Goal: Browse casually: Explore the website without a specific task or goal

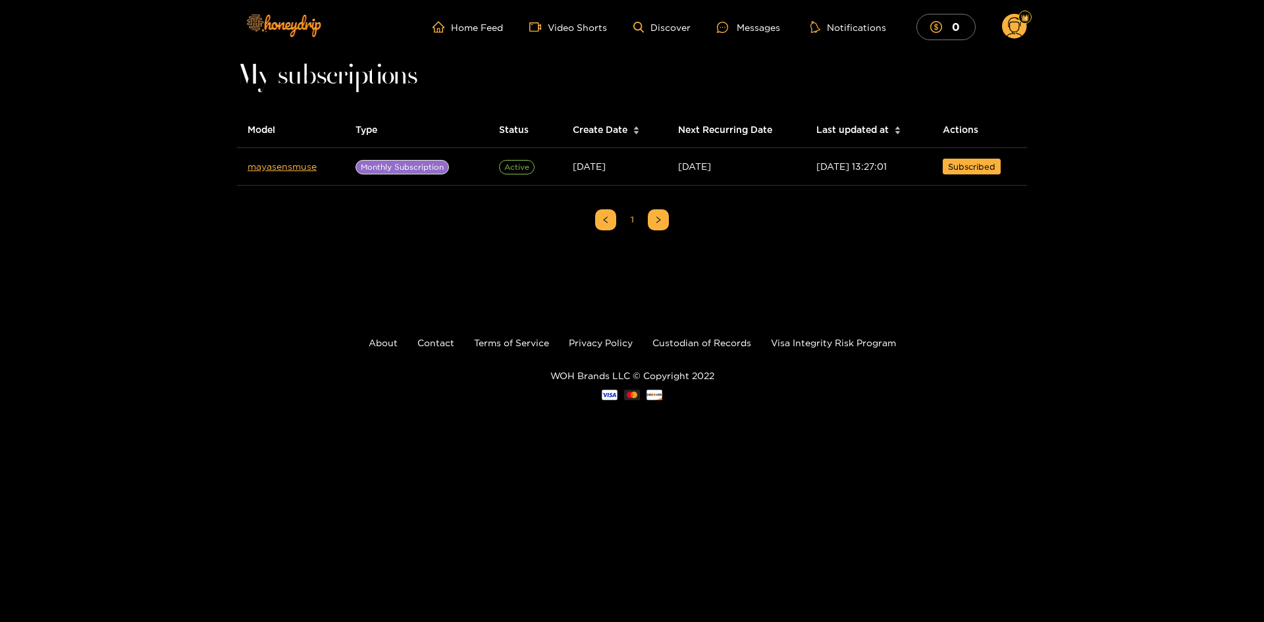
click at [580, 58] on div "Home Feed Video Shorts Discover Messages Notifications 0 0 0 videos discover me…" at bounding box center [632, 220] width 1264 height 440
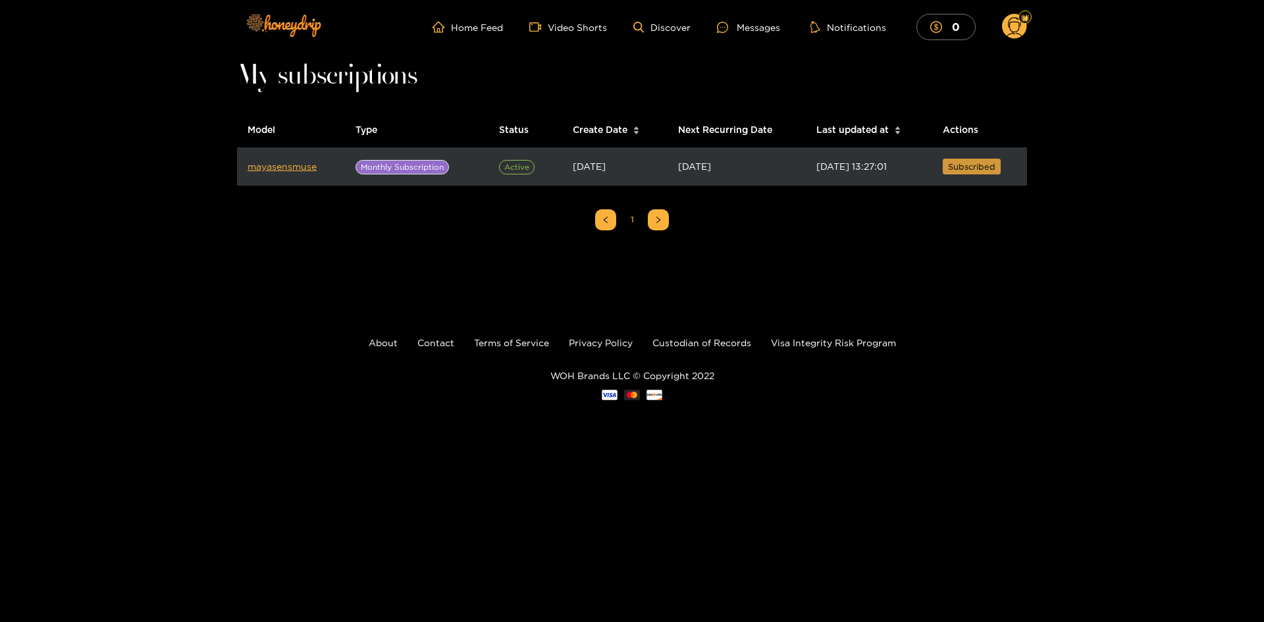
click at [963, 171] on span "Subscribed" at bounding box center [971, 166] width 47 height 13
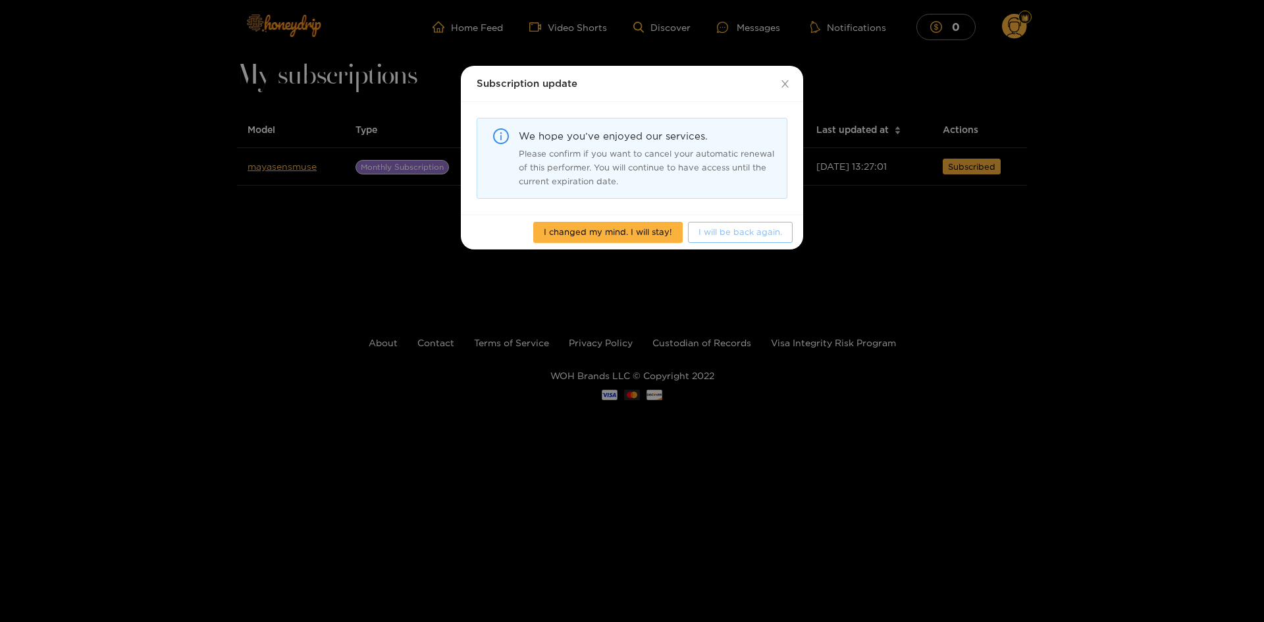
click at [755, 229] on span "I will be back again." at bounding box center [740, 231] width 84 height 13
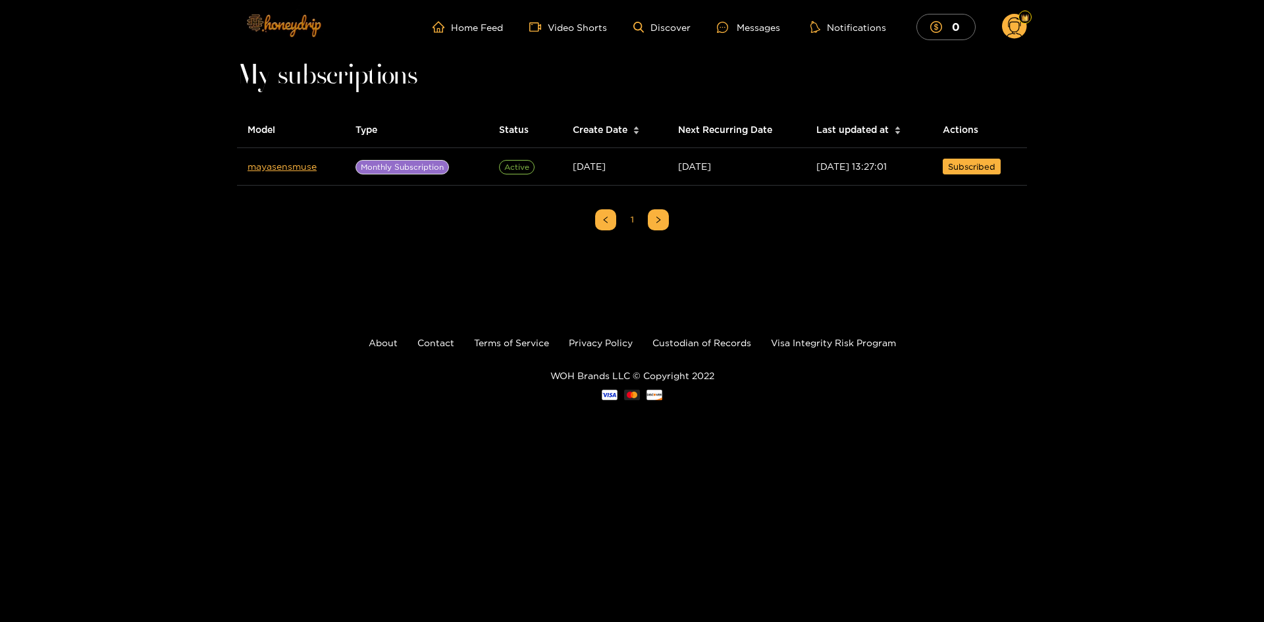
click at [309, 24] on img at bounding box center [283, 24] width 92 height 55
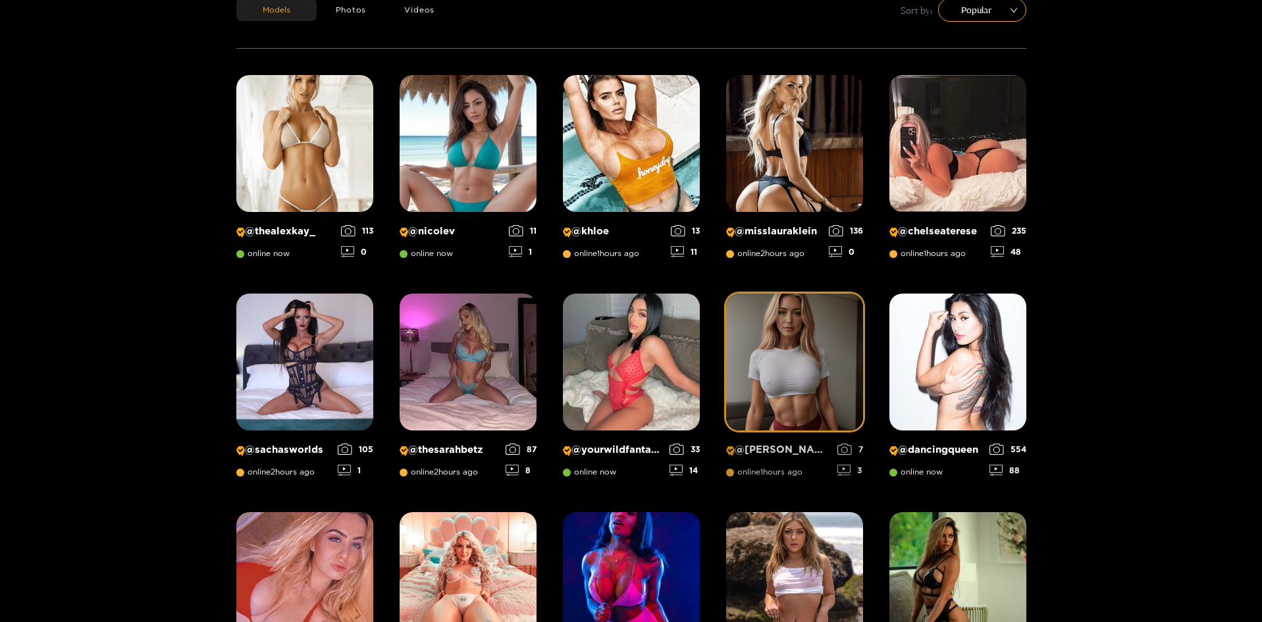
scroll to position [282, 0]
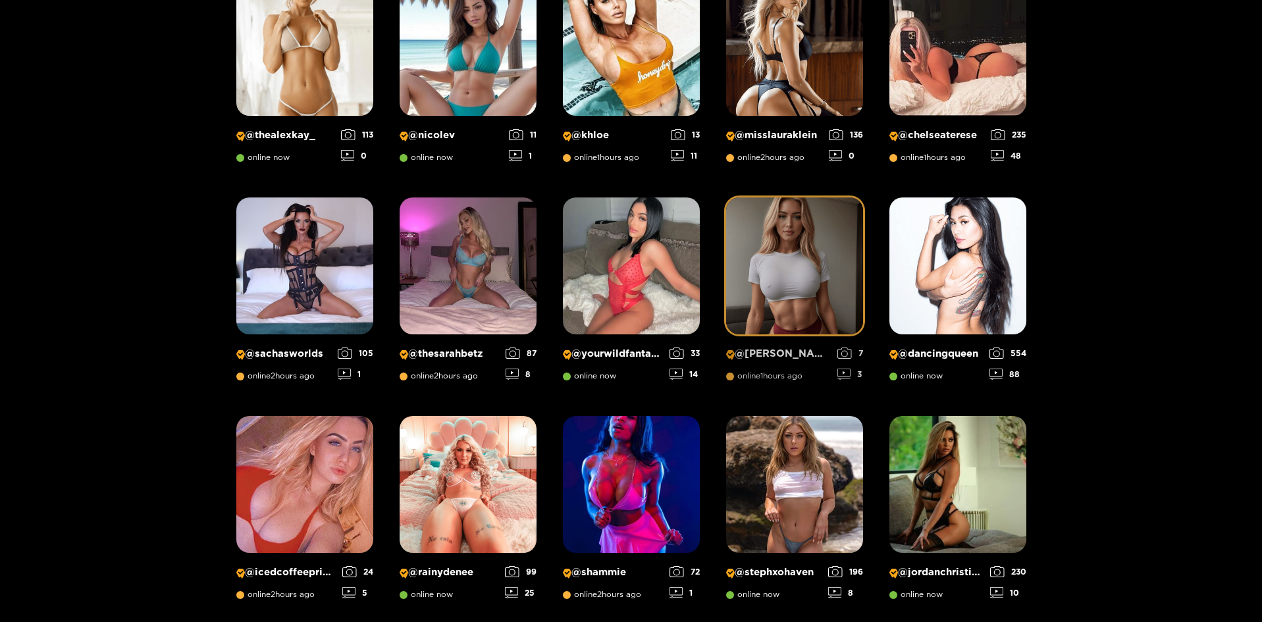
click at [825, 291] on img at bounding box center [794, 265] width 137 height 137
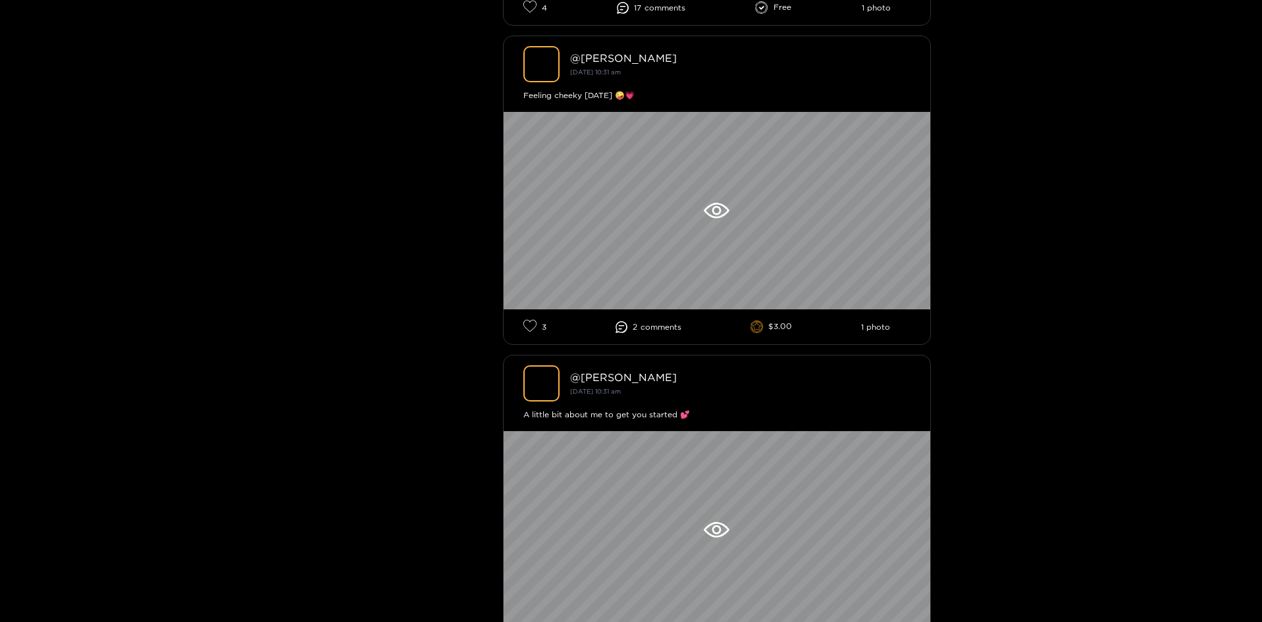
scroll to position [2501, 0]
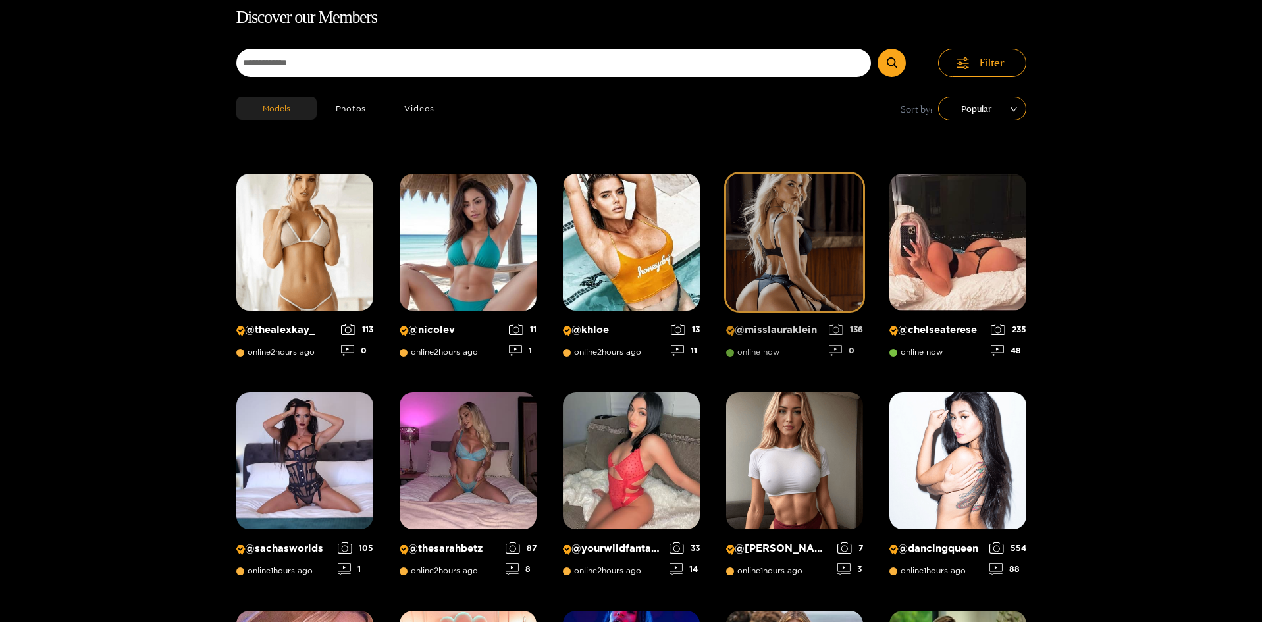
scroll to position [84, 0]
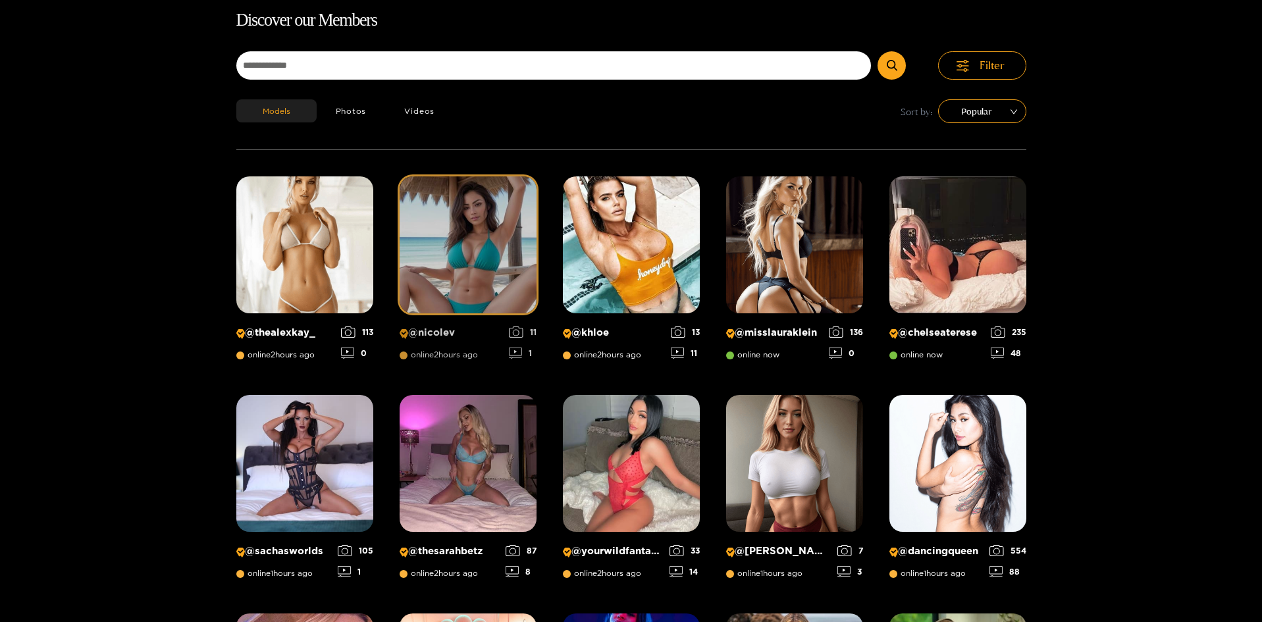
click at [475, 243] on img at bounding box center [467, 244] width 137 height 137
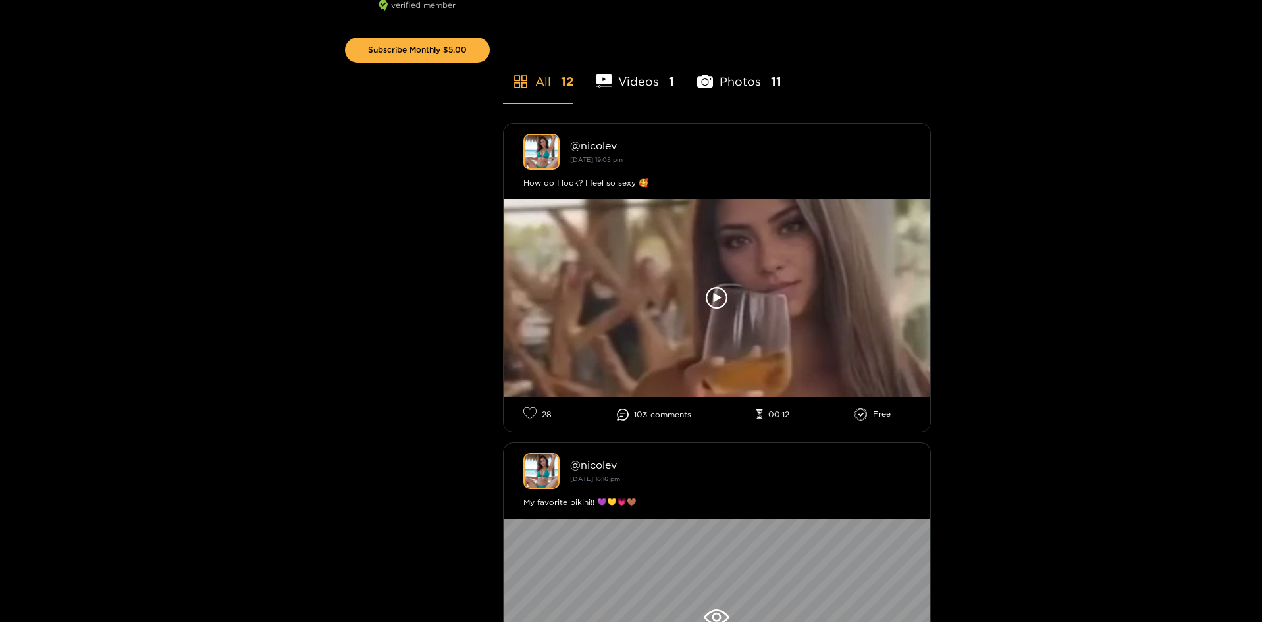
scroll to position [329, 0]
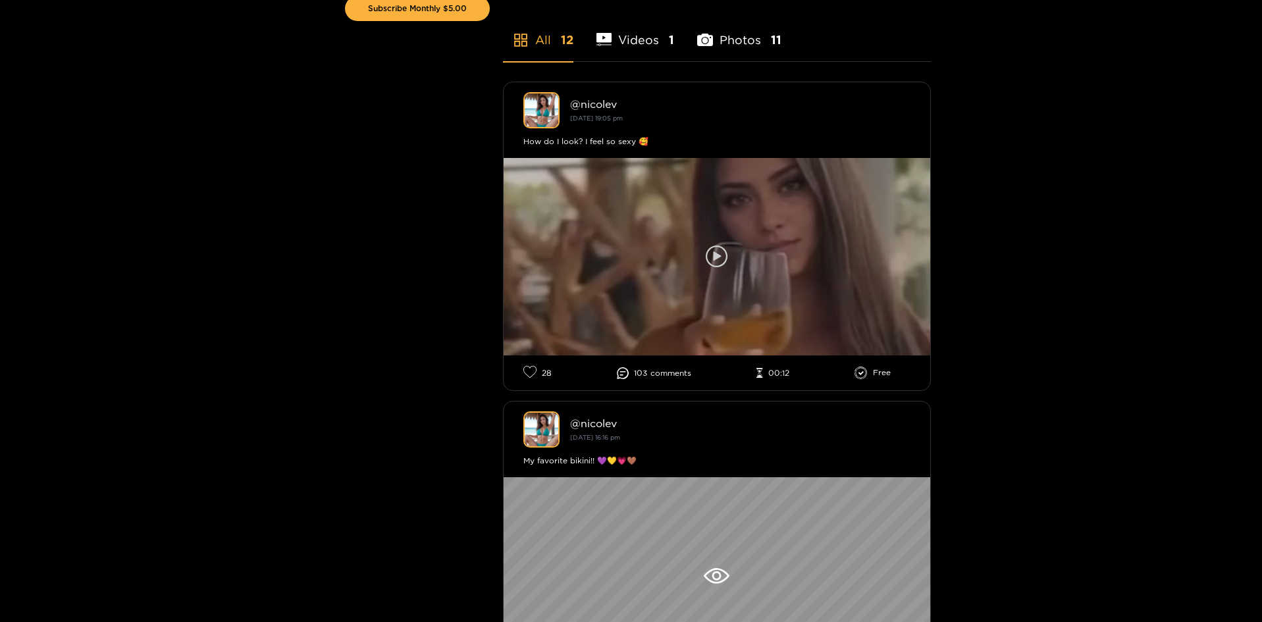
click at [723, 268] on div at bounding box center [716, 256] width 426 height 197
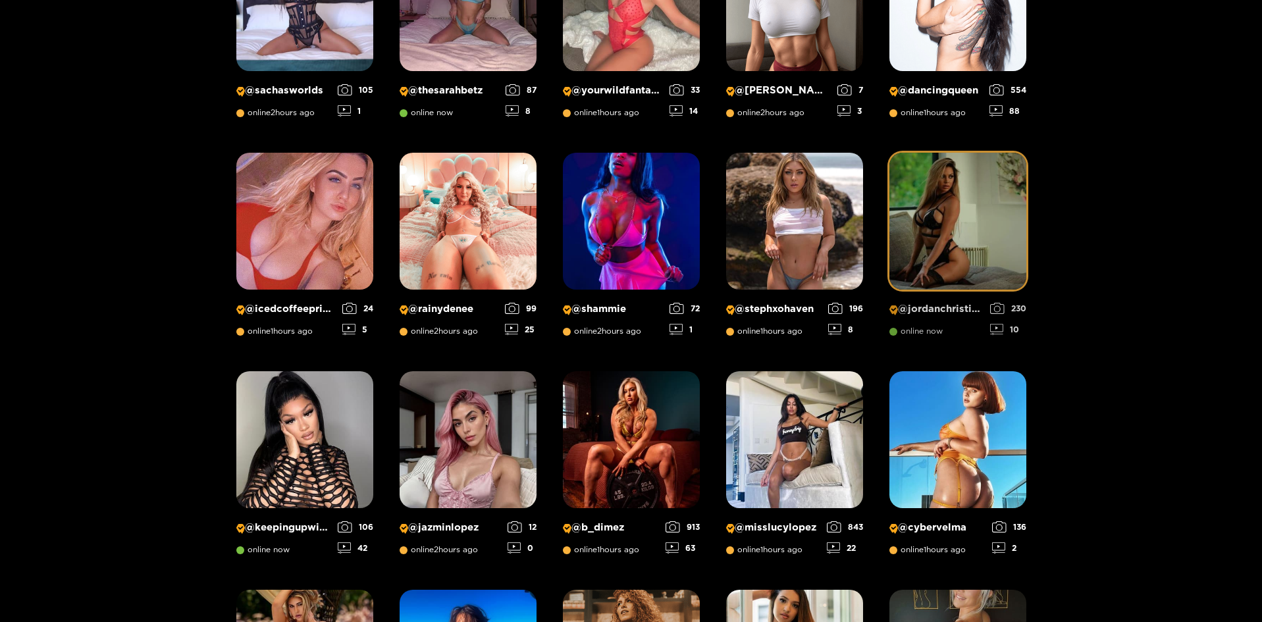
scroll to position [874, 0]
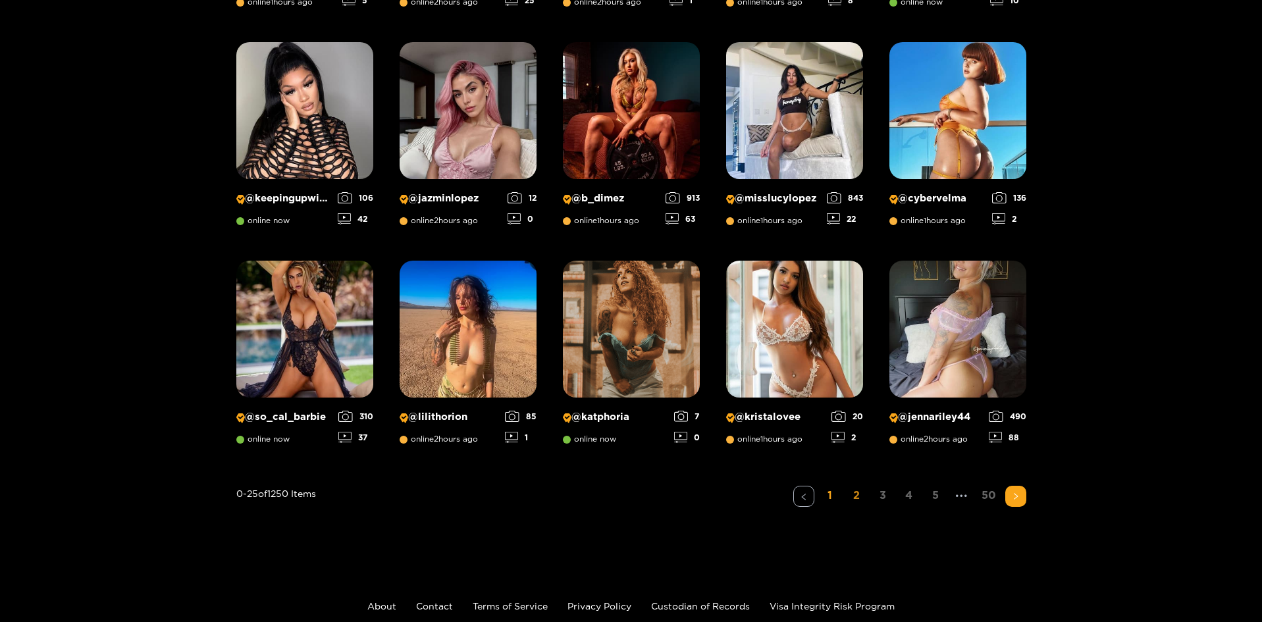
click at [854, 494] on link "2" at bounding box center [856, 495] width 21 height 19
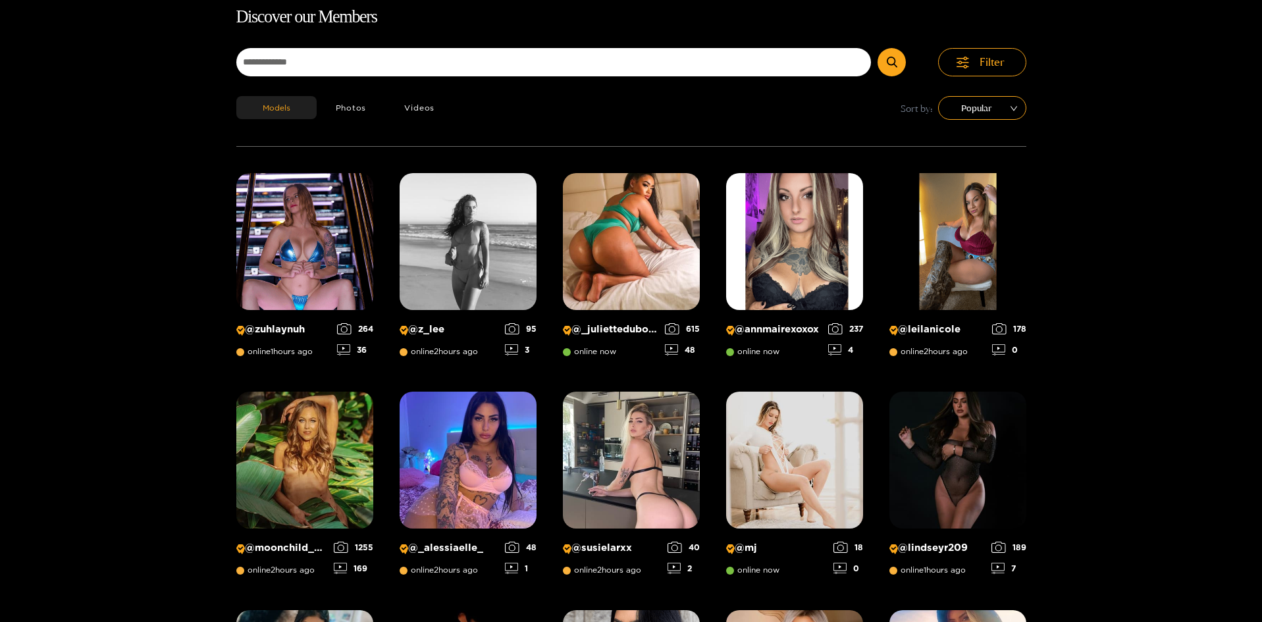
scroll to position [84, 0]
